Goal: Task Accomplishment & Management: Use online tool/utility

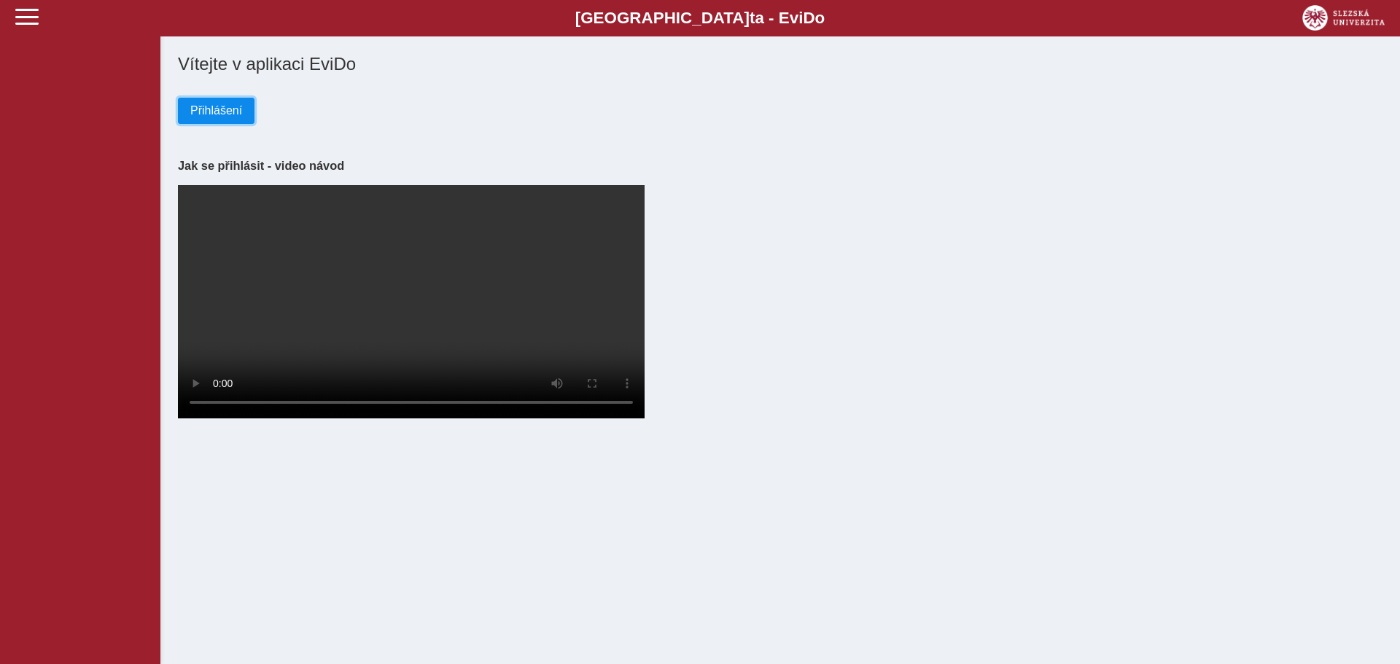
click at [218, 113] on span "Přihlášení" at bounding box center [216, 110] width 52 height 13
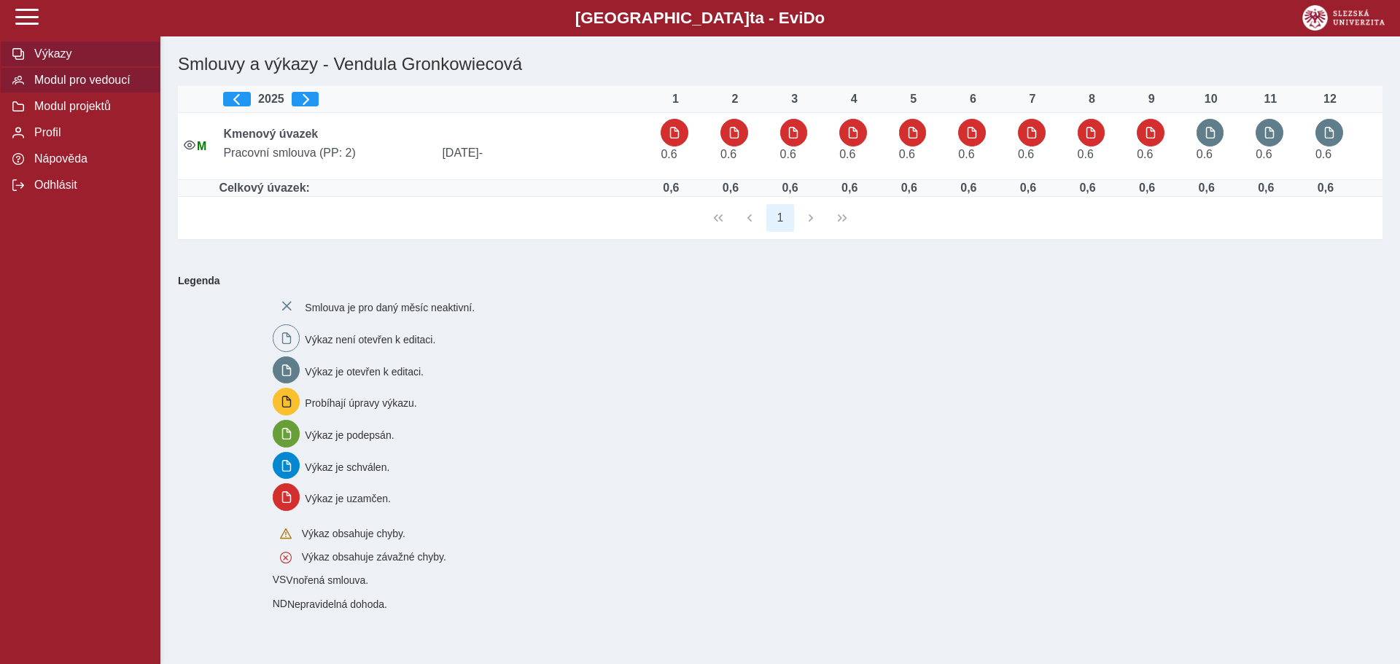
click at [98, 93] on button "Modul pro vedoucí" at bounding box center [80, 80] width 160 height 26
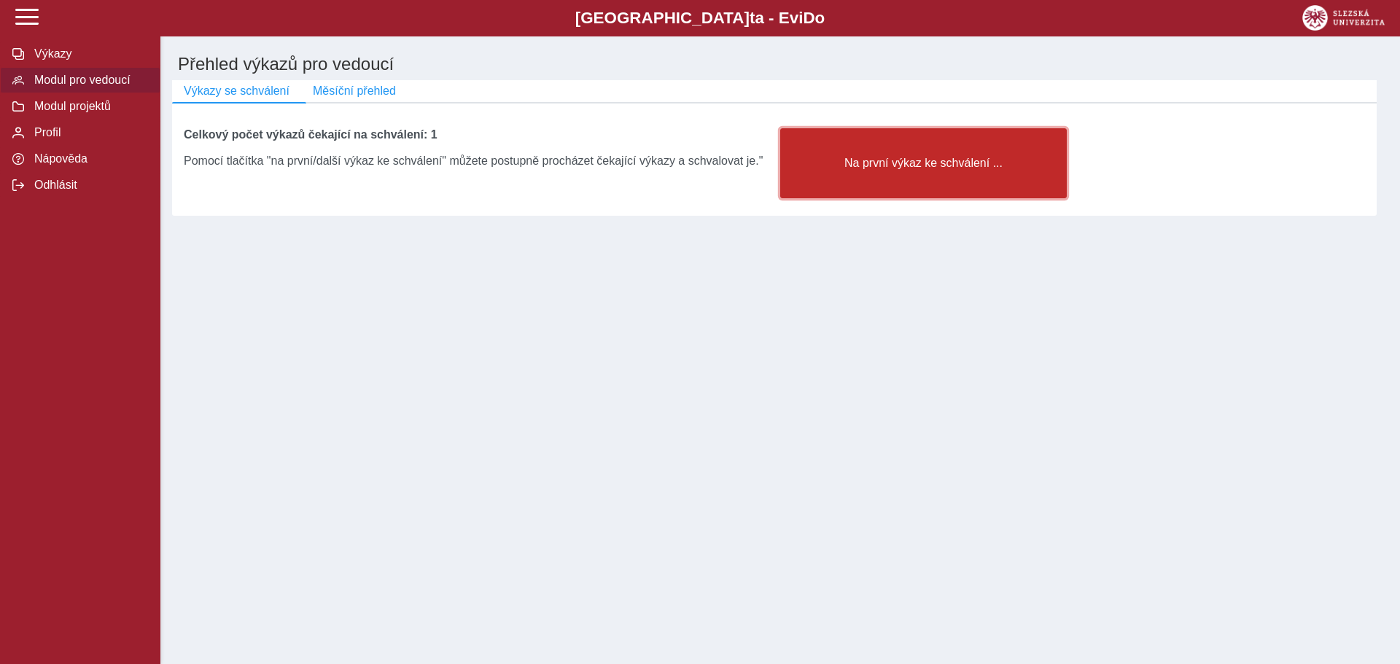
click at [957, 192] on button "Na první výkaz ke schválení ..." at bounding box center [923, 163] width 286 height 70
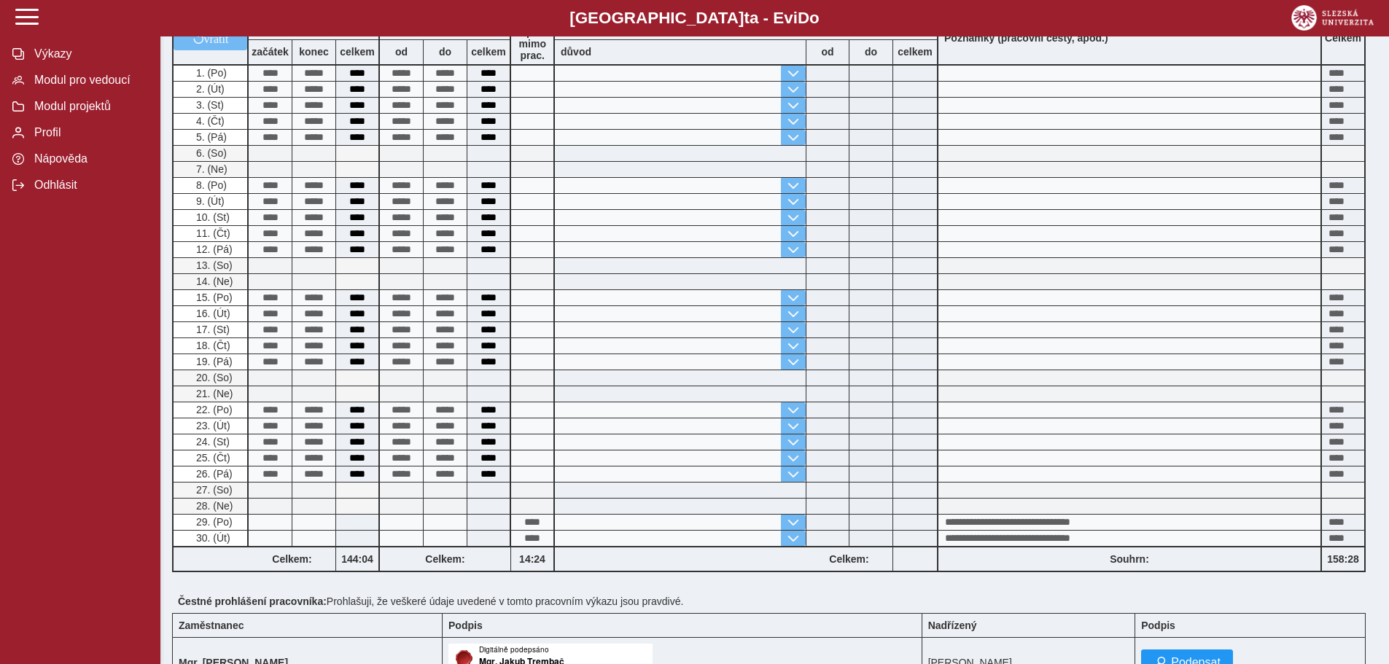
scroll to position [335, 0]
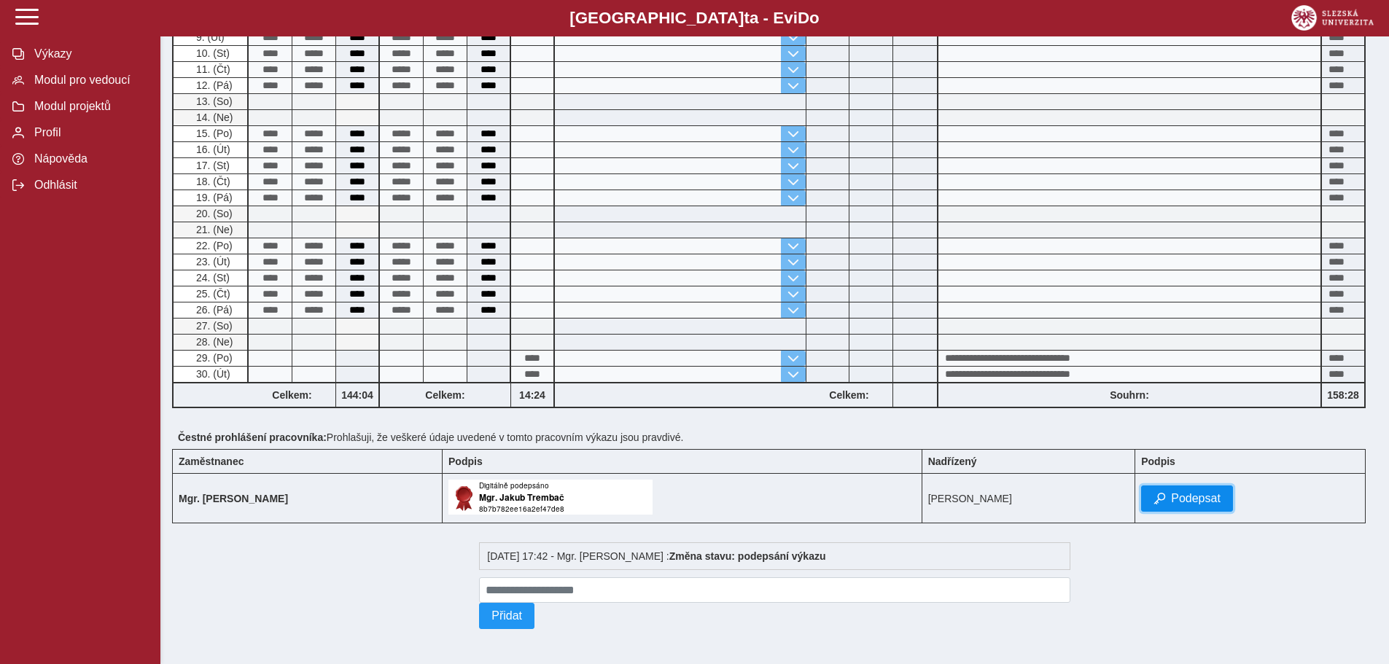
click at [1206, 493] on span "Podepsat" at bounding box center [1196, 498] width 50 height 13
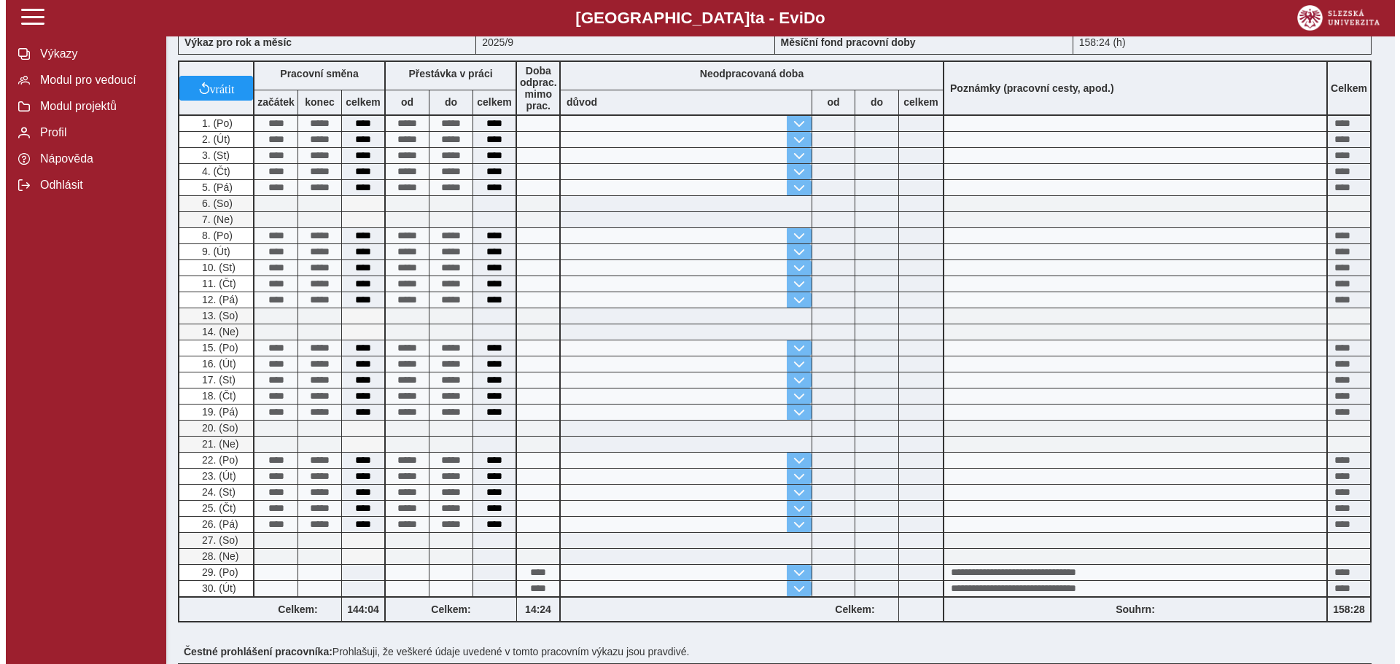
scroll to position [0, 0]
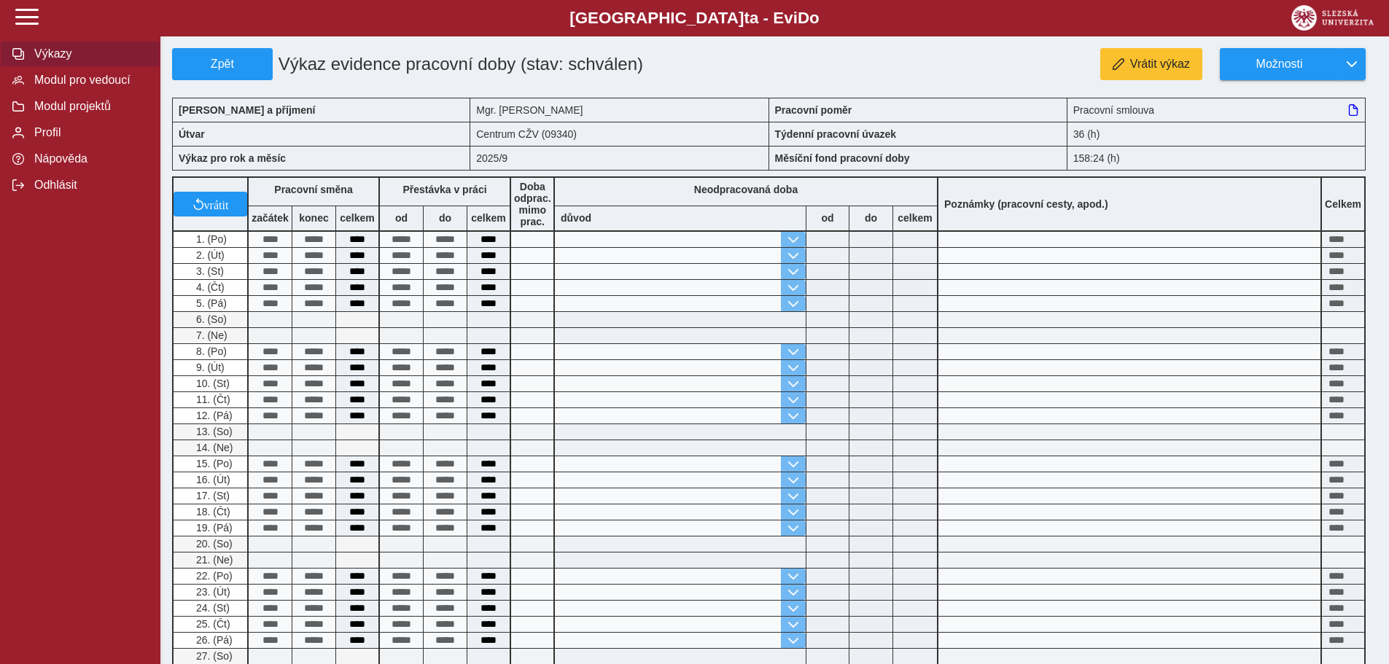
click at [39, 47] on button "Výkazy" at bounding box center [80, 54] width 160 height 26
